Goal: Information Seeking & Learning: Learn about a topic

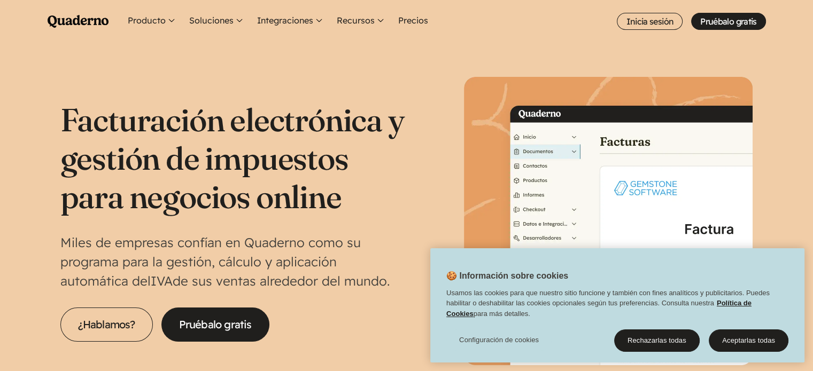
drag, startPoint x: 46, startPoint y: 104, endPoint x: 393, endPoint y: 305, distance: 400.2
click at [393, 305] on section "Facturación electrónica y gestión de impuestos para negocios online Miles de em…" at bounding box center [406, 225] width 813 height 365
click at [411, 221] on div "Facturación electrónica y gestión de impuestos para negocios online Miles de em…" at bounding box center [406, 221] width 692 height 288
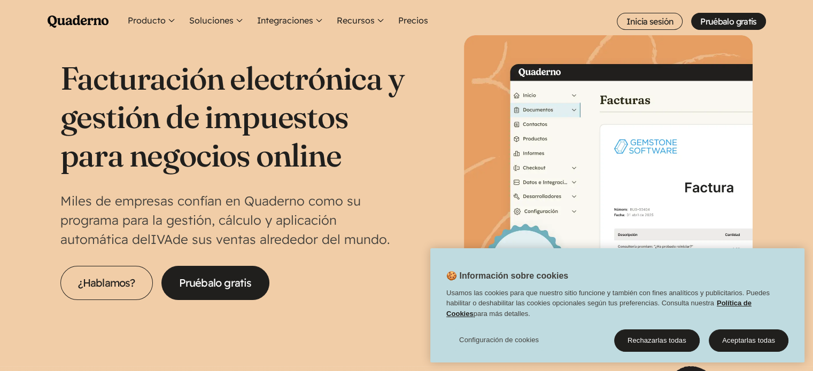
scroll to position [71, 0]
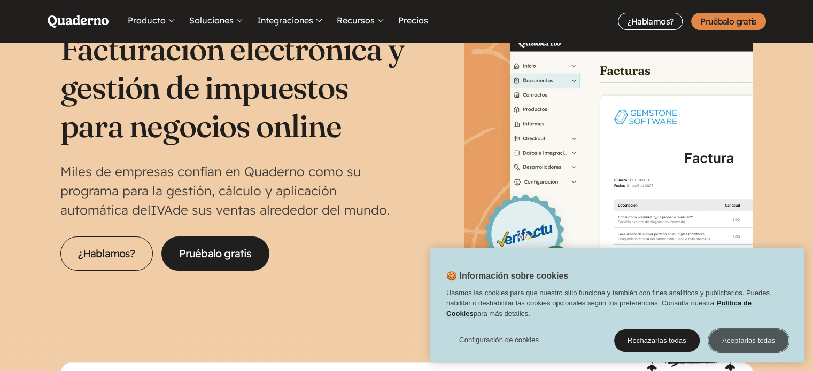
click at [746, 341] on button "Aceptarlas todas" at bounding box center [748, 341] width 80 height 22
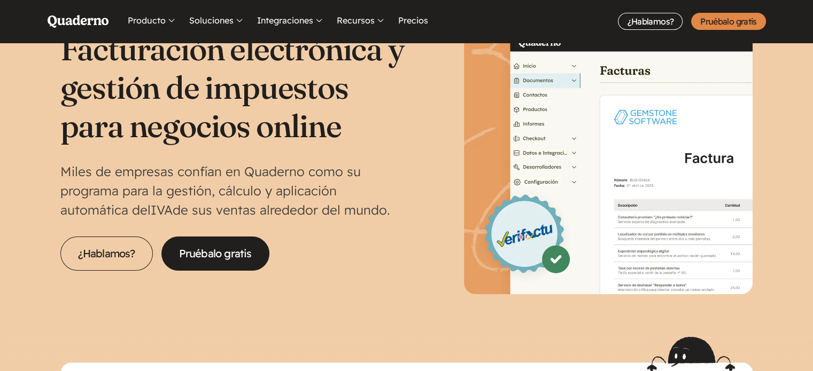
scroll to position [0, 0]
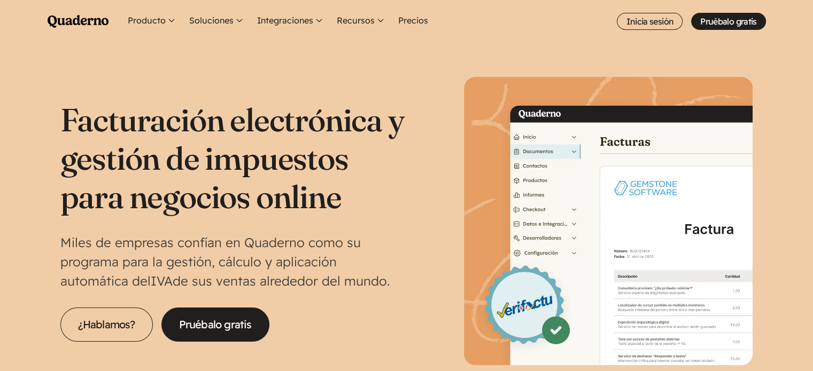
drag, startPoint x: 361, startPoint y: 290, endPoint x: 43, endPoint y: 19, distance: 418.3
click at [43, 19] on header "Menu Pruébalo gratis Quaderno Homepage Producto Conoce la plataforma Quaderno R…" at bounding box center [406, 204] width 813 height 408
click at [402, 181] on h1 "Facturación electrónica y gestión de impuestos para negocios online" at bounding box center [233, 157] width 346 height 115
click at [415, 48] on section "Facturación electrónica y gestión de impuestos para negocios online Miles de em…" at bounding box center [406, 225] width 813 height 365
click at [415, 17] on link "Precios" at bounding box center [413, 21] width 34 height 43
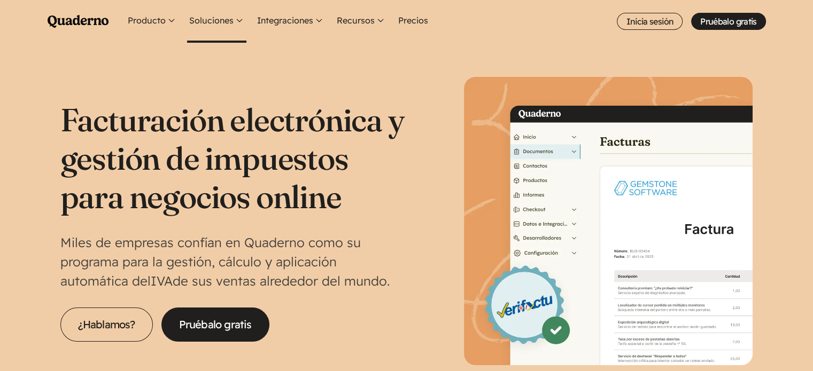
click at [233, 18] on button "Soluciones" at bounding box center [216, 21] width 59 height 43
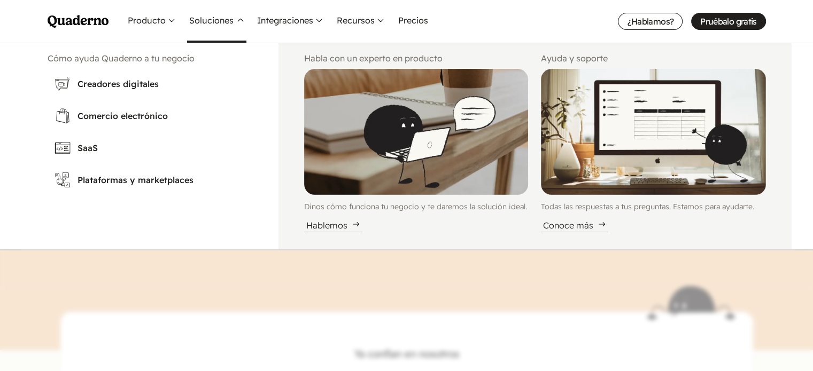
scroll to position [142, 0]
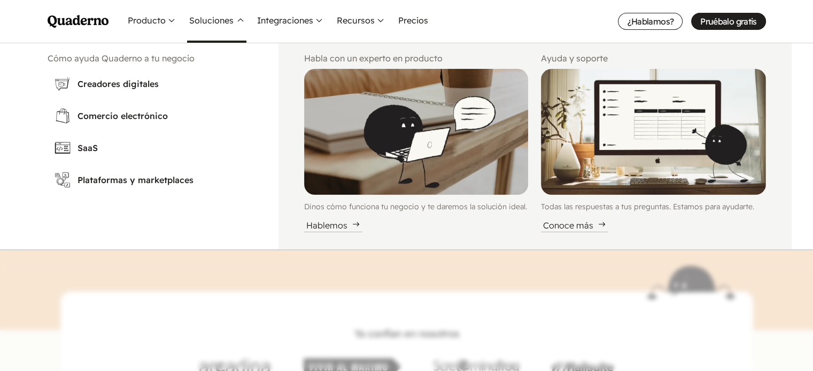
click at [235, 19] on button "Soluciones" at bounding box center [216, 21] width 59 height 43
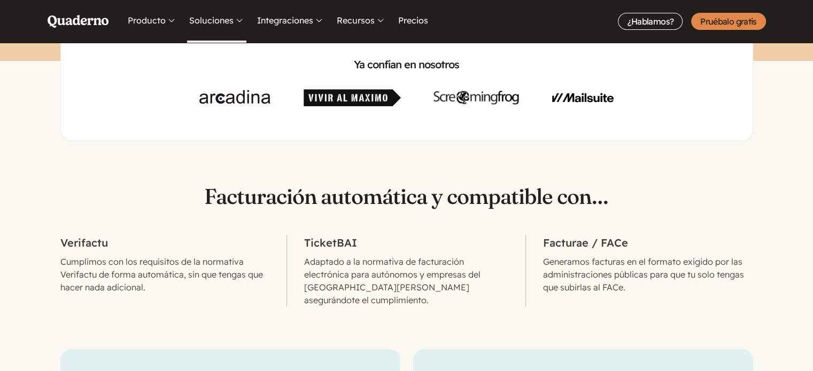
scroll to position [569, 0]
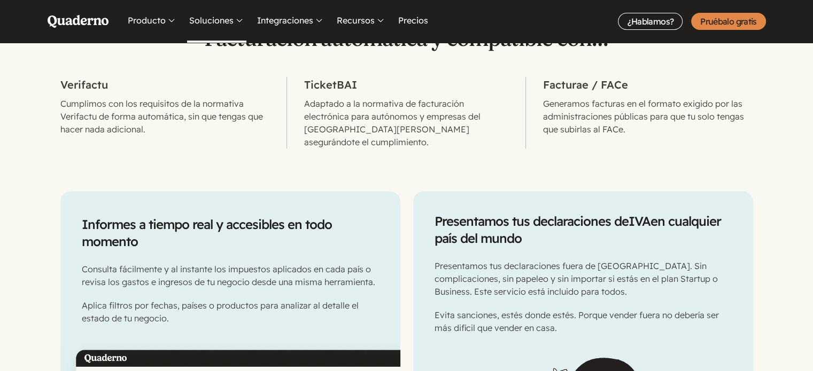
click at [214, 18] on button "Soluciones" at bounding box center [216, 21] width 59 height 43
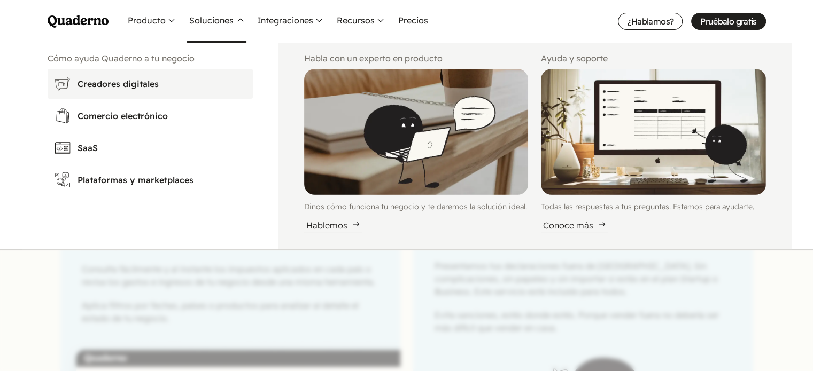
click at [130, 84] on h3 "Creadores digitales" at bounding box center [161, 83] width 169 height 13
